Goal: Complete application form

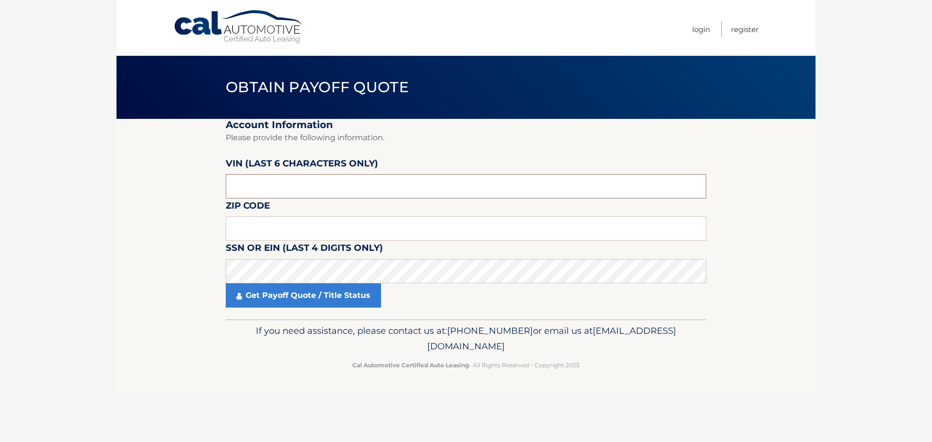
click at [320, 189] on input "text" at bounding box center [466, 186] width 480 height 24
click at [296, 194] on input "text" at bounding box center [466, 186] width 480 height 24
click at [329, 234] on input "text" at bounding box center [466, 228] width 480 height 24
type input "11693"
click button "For Originating Dealer" at bounding box center [0, 0] width 0 height 0
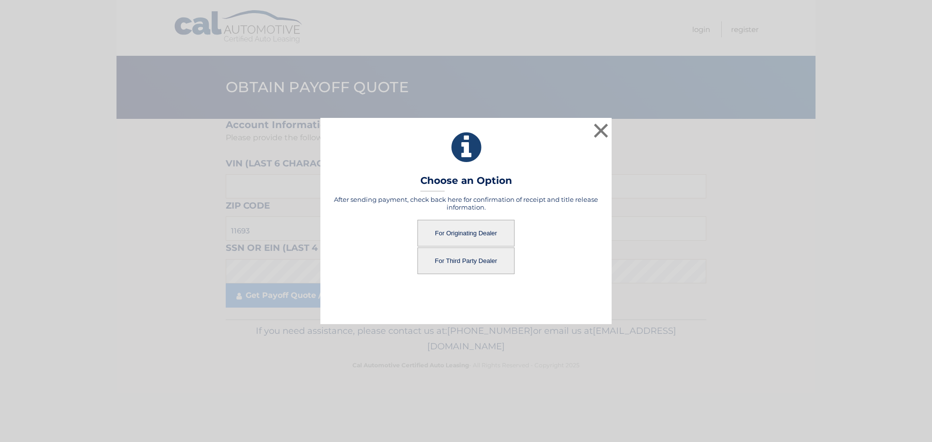
click at [496, 232] on button "For Originating Dealer" at bounding box center [465, 233] width 97 height 27
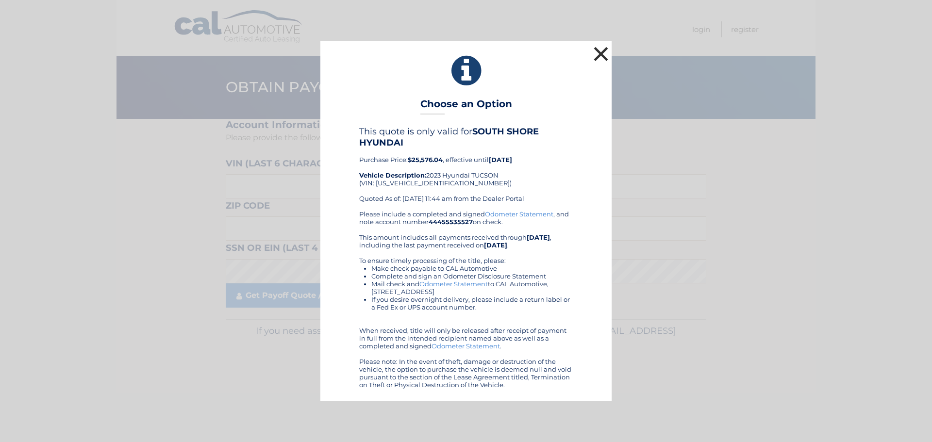
click at [602, 51] on button "×" at bounding box center [600, 53] width 19 height 19
